Goal: Task Accomplishment & Management: Use online tool/utility

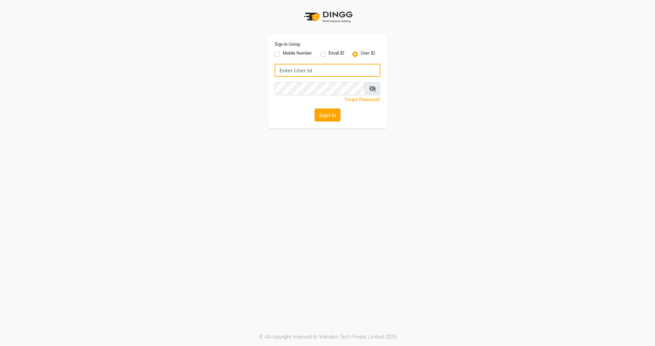
type input "nirrvana"
click at [331, 112] on button "Sign In" at bounding box center [327, 114] width 26 height 13
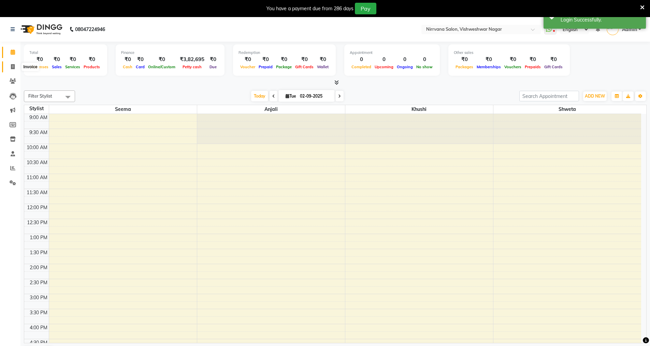
click at [13, 66] on icon at bounding box center [13, 66] width 4 height 5
select select "service"
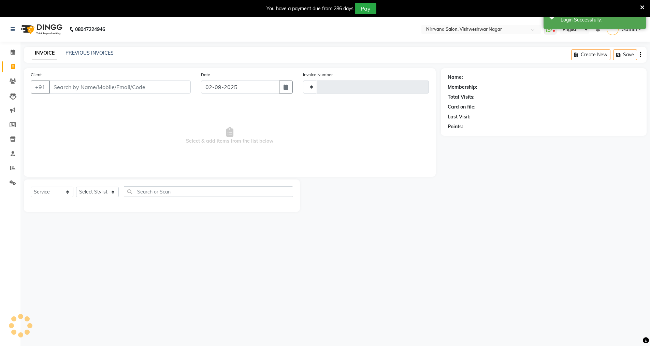
type input "0888"
select select "7167"
drag, startPoint x: 54, startPoint y: 89, endPoint x: 54, endPoint y: 85, distance: 4.1
click at [55, 86] on input "Client" at bounding box center [120, 86] width 142 height 13
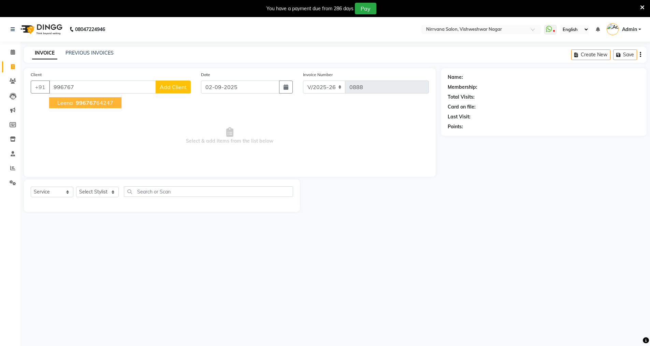
click at [113, 102] on button "Leena 996767 64247" at bounding box center [85, 102] width 72 height 11
type input "99676764247"
select select "1: Object"
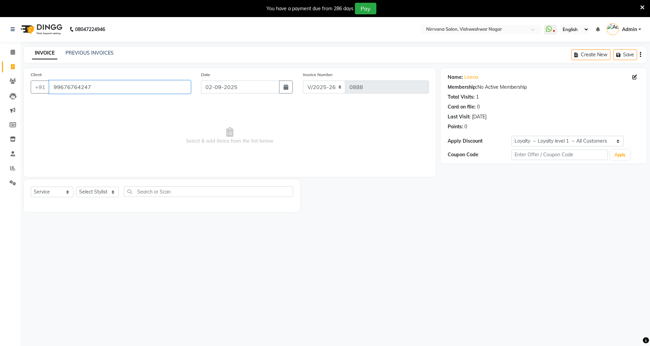
click at [89, 88] on input "99676764247" at bounding box center [120, 86] width 142 height 13
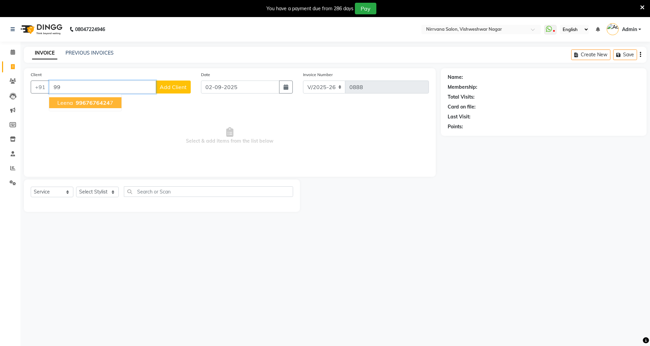
type input "9"
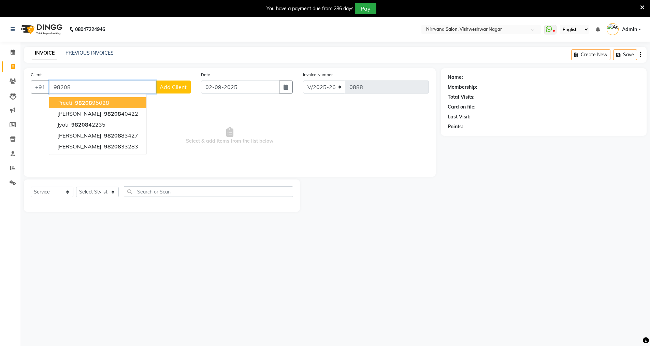
click at [102, 102] on ngb-highlight "98208 95028" at bounding box center [91, 102] width 35 height 7
type input "9820895028"
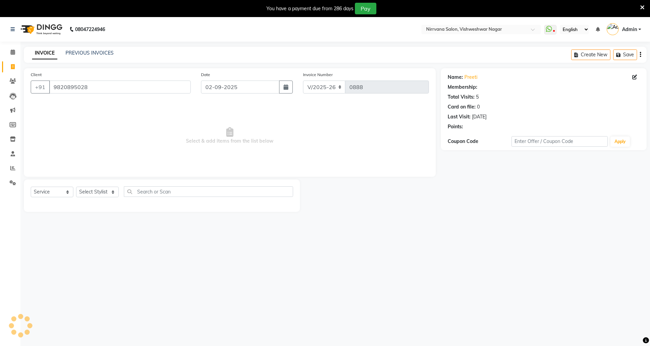
select select "2: Object"
click at [642, 7] on icon at bounding box center [642, 7] width 4 height 6
